Goal: Task Accomplishment & Management: Use online tool/utility

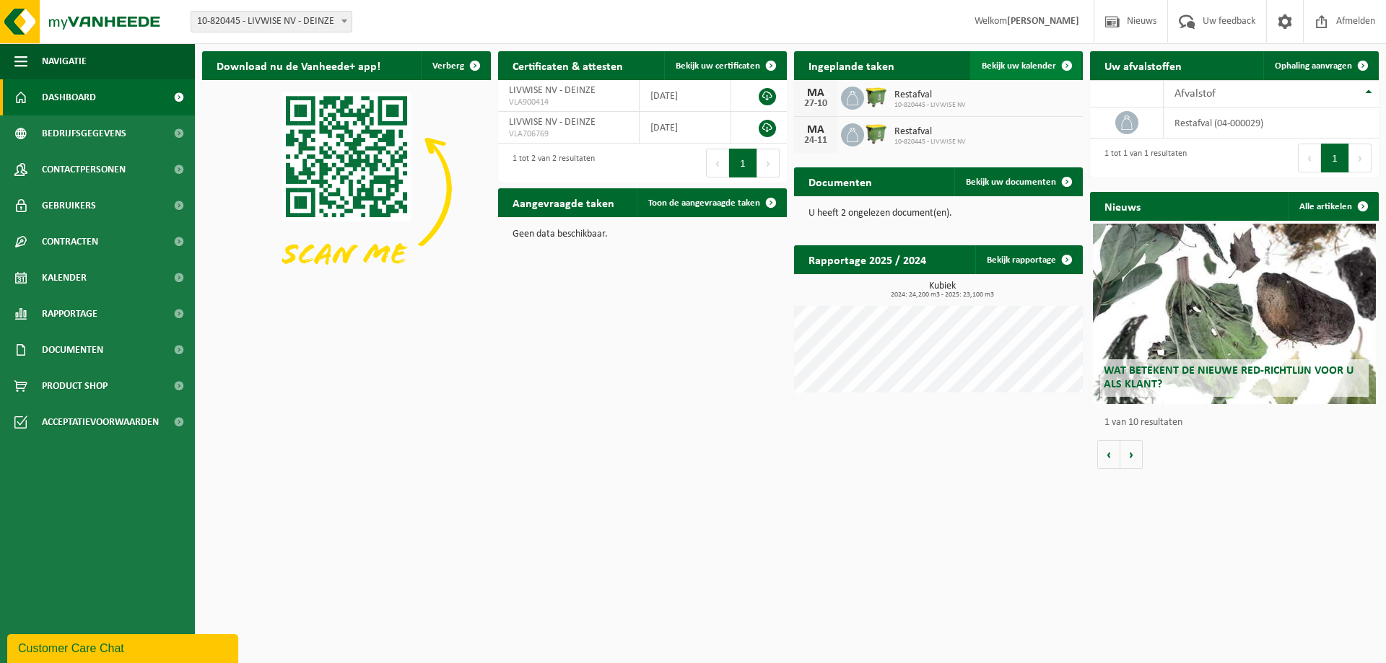
click at [1011, 66] on span "Bekijk uw kalender" at bounding box center [1019, 65] width 74 height 9
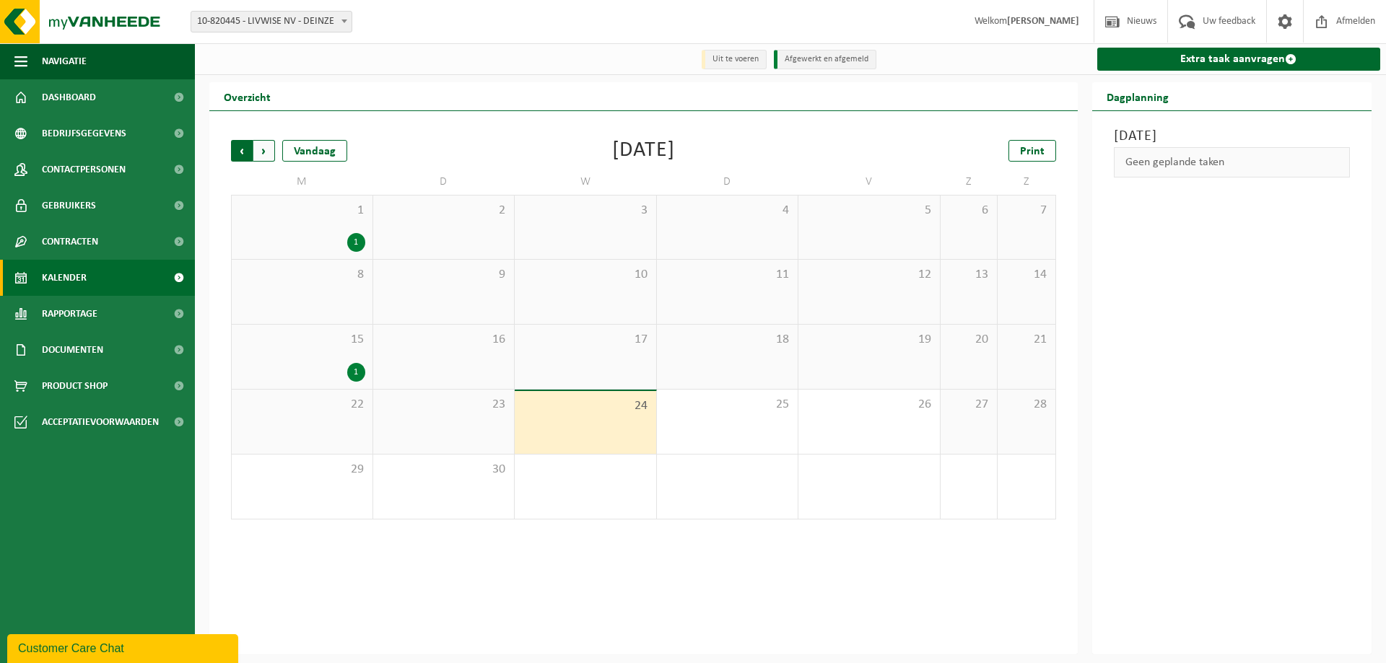
click at [261, 154] on span "Volgende" at bounding box center [264, 151] width 22 height 22
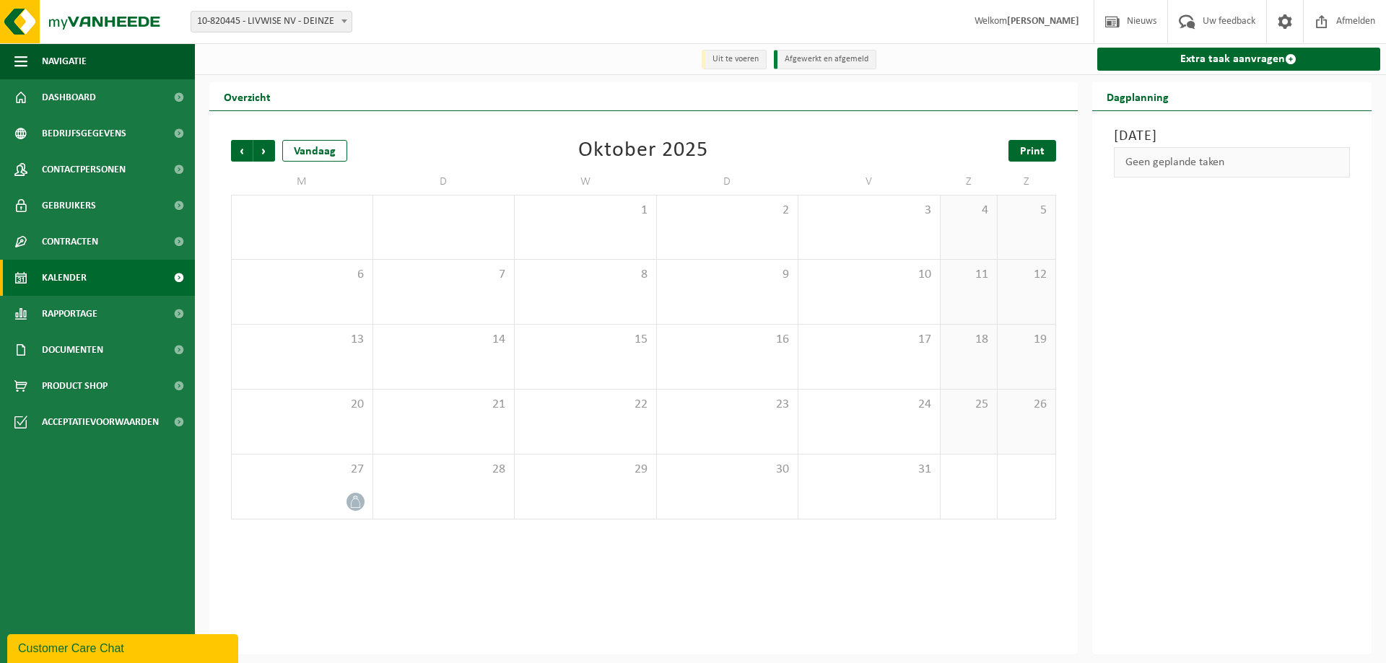
click at [1020, 153] on link "Print" at bounding box center [1032, 151] width 48 height 22
